Goal: Find specific page/section: Locate a particular part of the current website

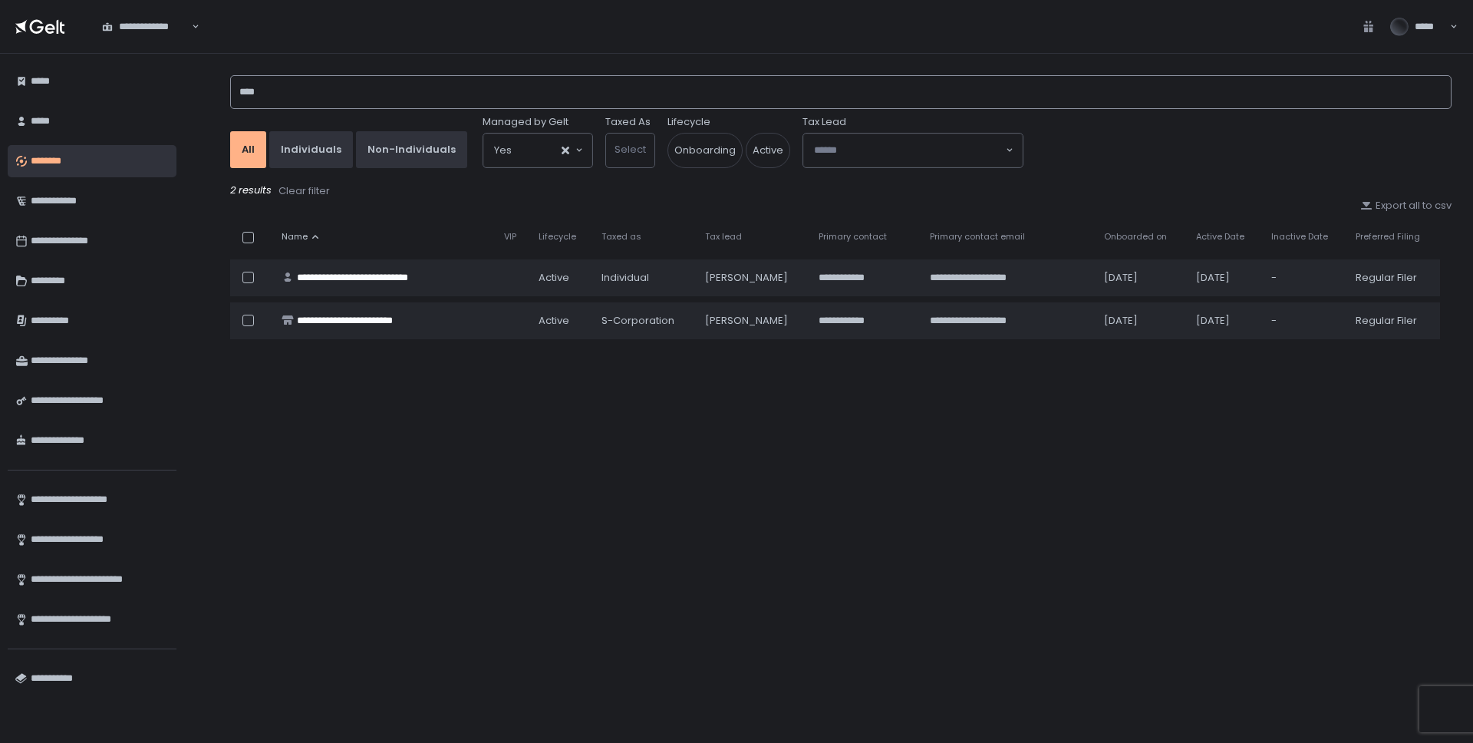
click at [279, 95] on input "****" at bounding box center [840, 92] width 1221 height 34
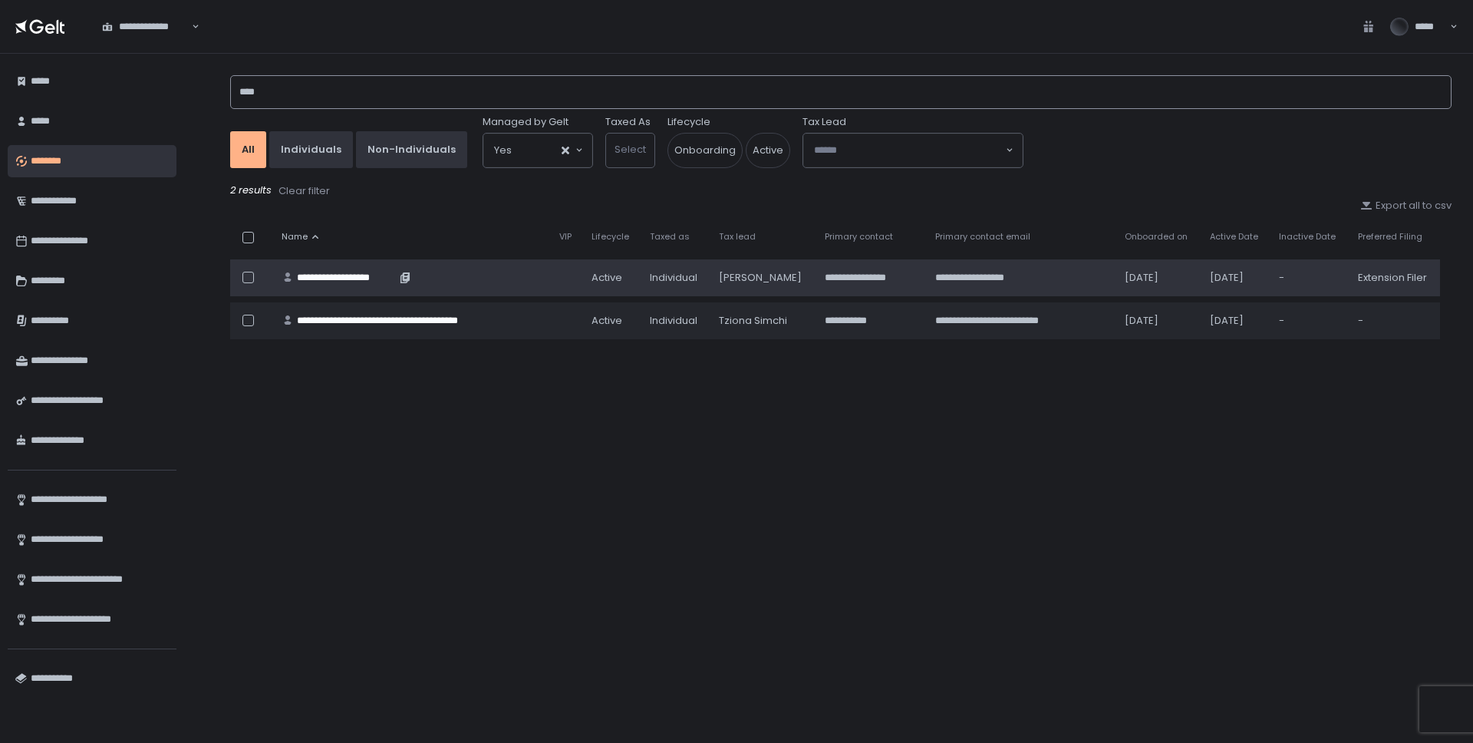
type input "****"
click at [331, 272] on div "**********" at bounding box center [346, 278] width 99 height 14
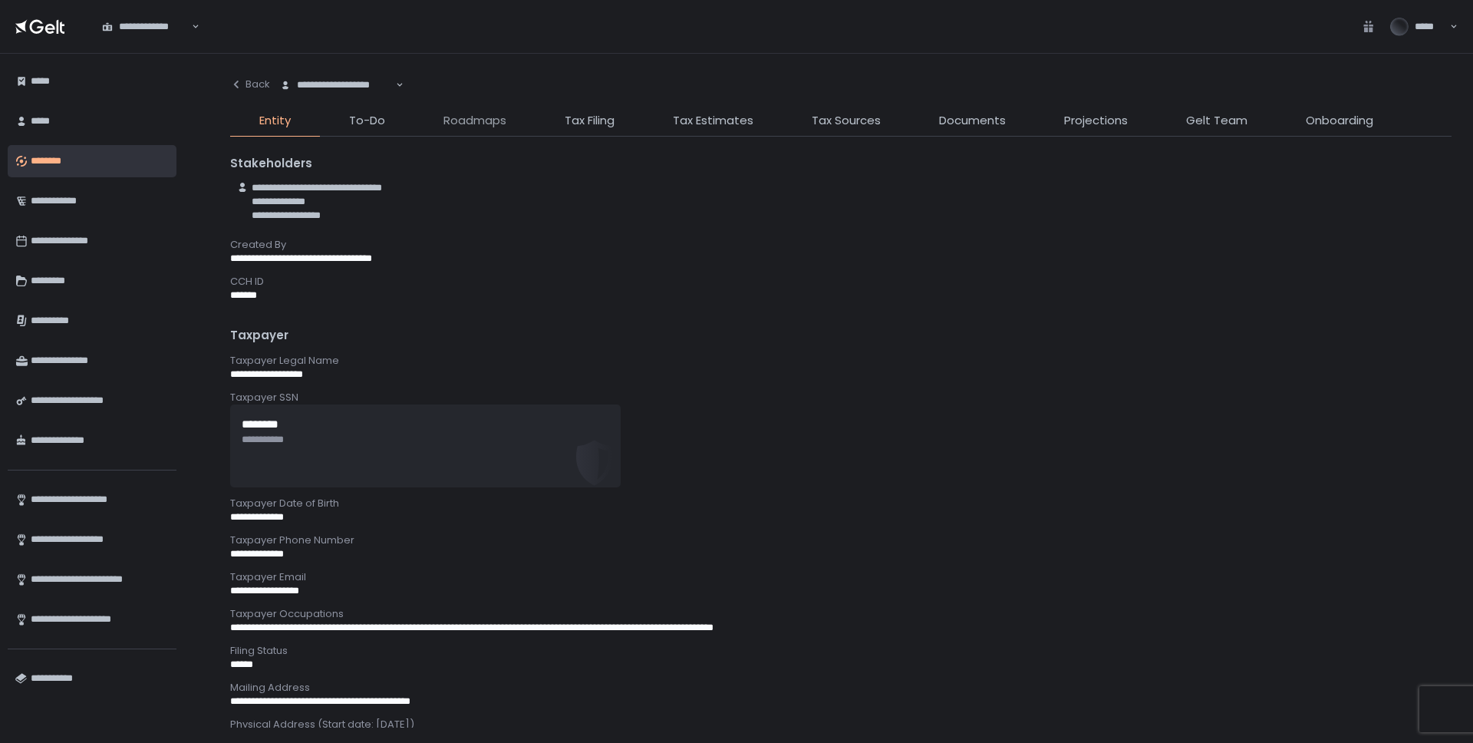
click at [467, 119] on span "Roadmaps" at bounding box center [474, 121] width 63 height 18
